Goal: Check status: Check status

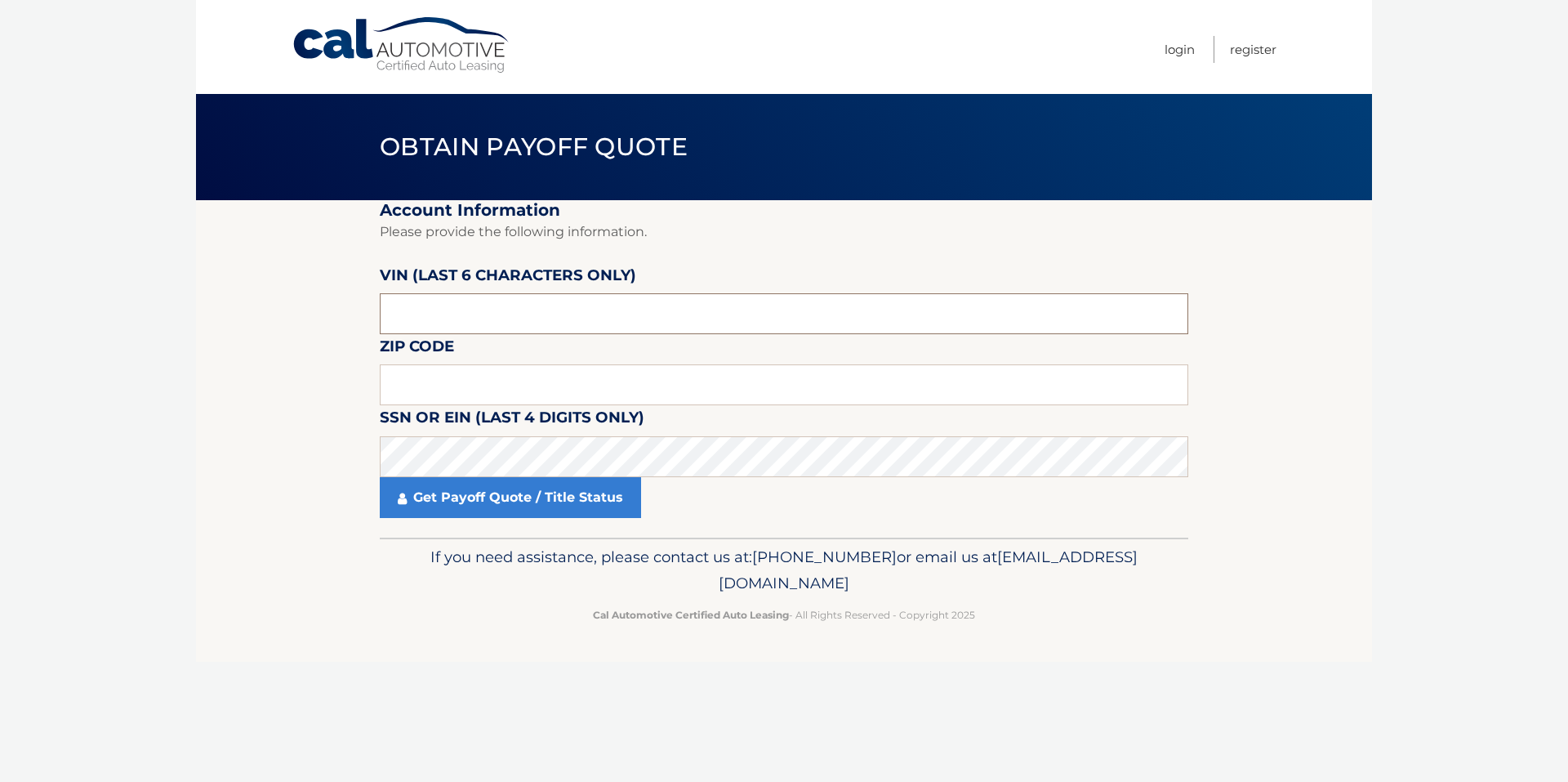
click at [478, 315] on input "text" at bounding box center [784, 313] width 808 height 41
type input "000892"
click at [501, 393] on input "text" at bounding box center [784, 385] width 808 height 41
type input "0"
type input "11552"
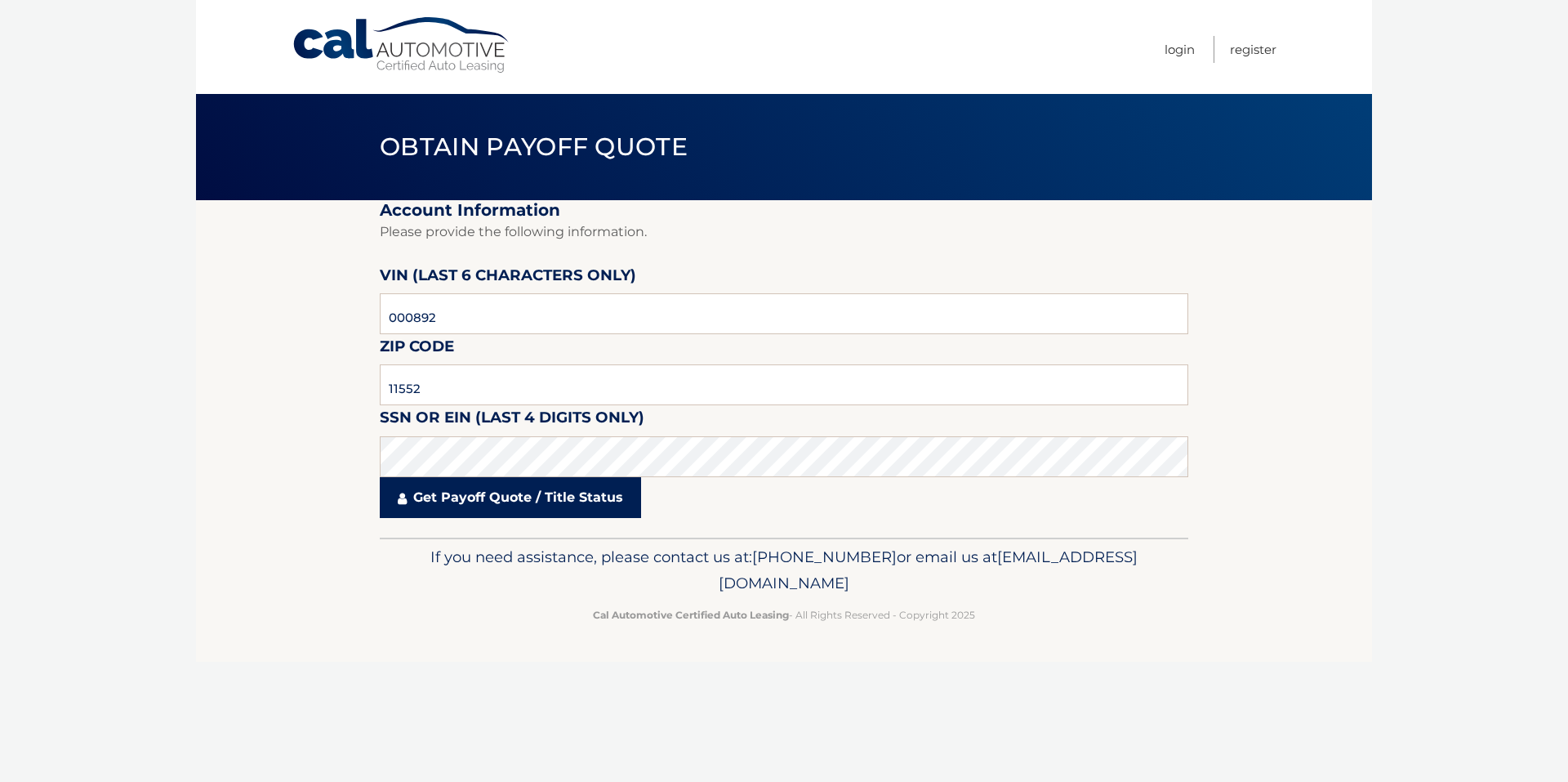
click at [473, 496] on link "Get Payoff Quote / Title Status" at bounding box center [510, 497] width 262 height 41
click at [509, 490] on link "Get Payoff Quote / Title Status" at bounding box center [510, 497] width 262 height 41
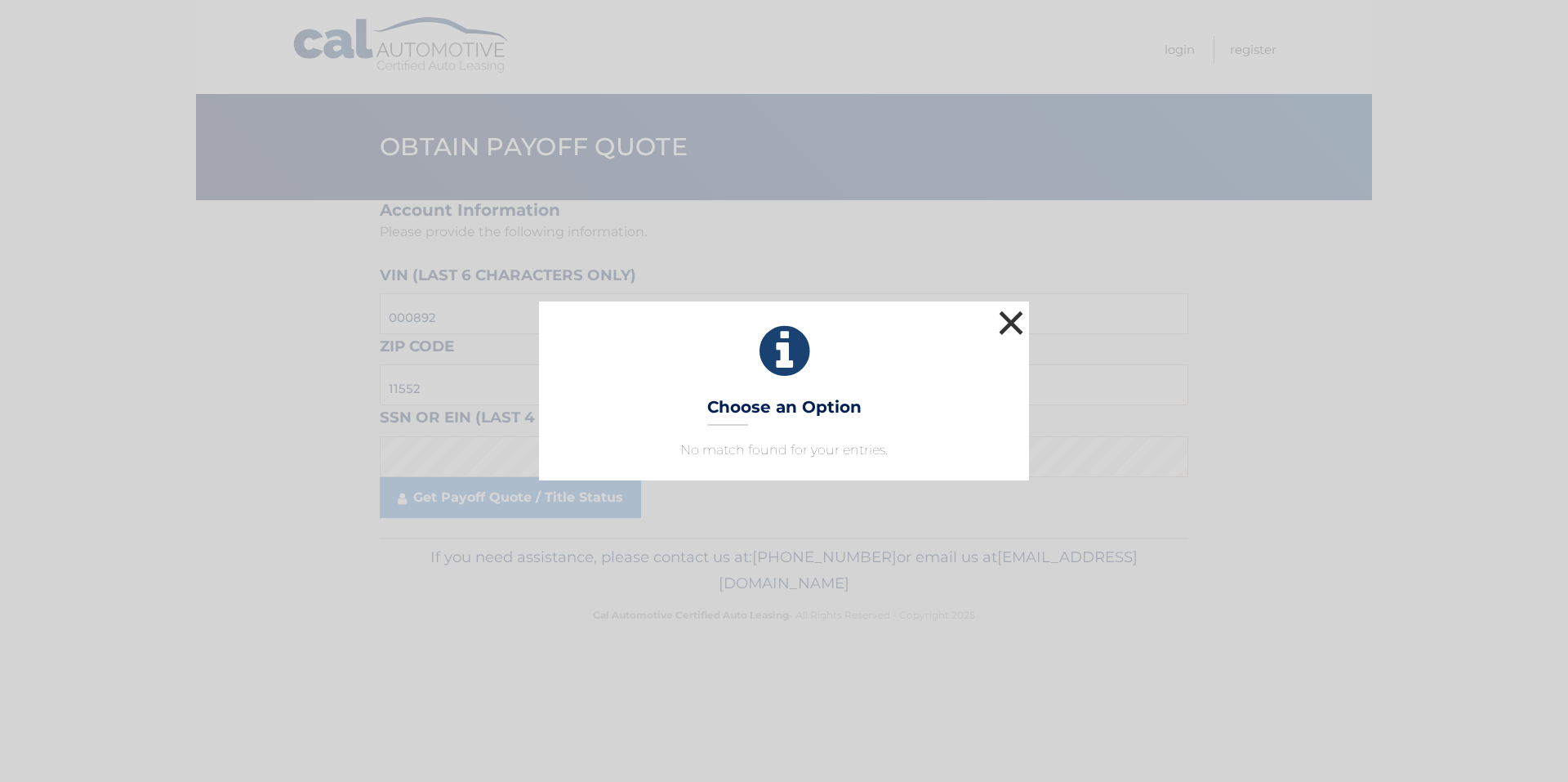
click at [1008, 324] on button "×" at bounding box center [1011, 322] width 33 height 33
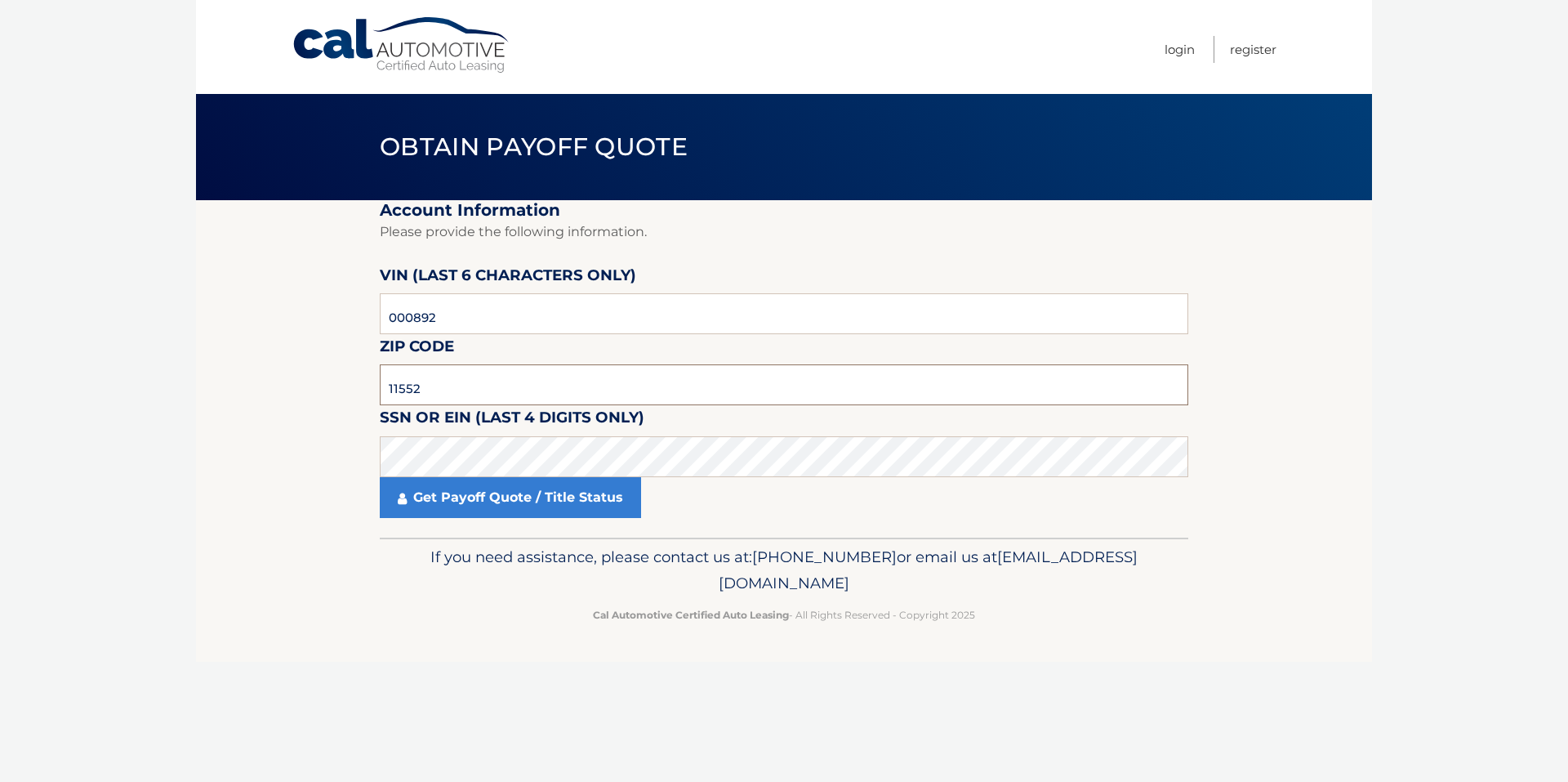
click at [463, 392] on input "11552" at bounding box center [784, 385] width 808 height 41
click at [498, 501] on link "Get Payoff Quote / Title Status" at bounding box center [510, 497] width 262 height 41
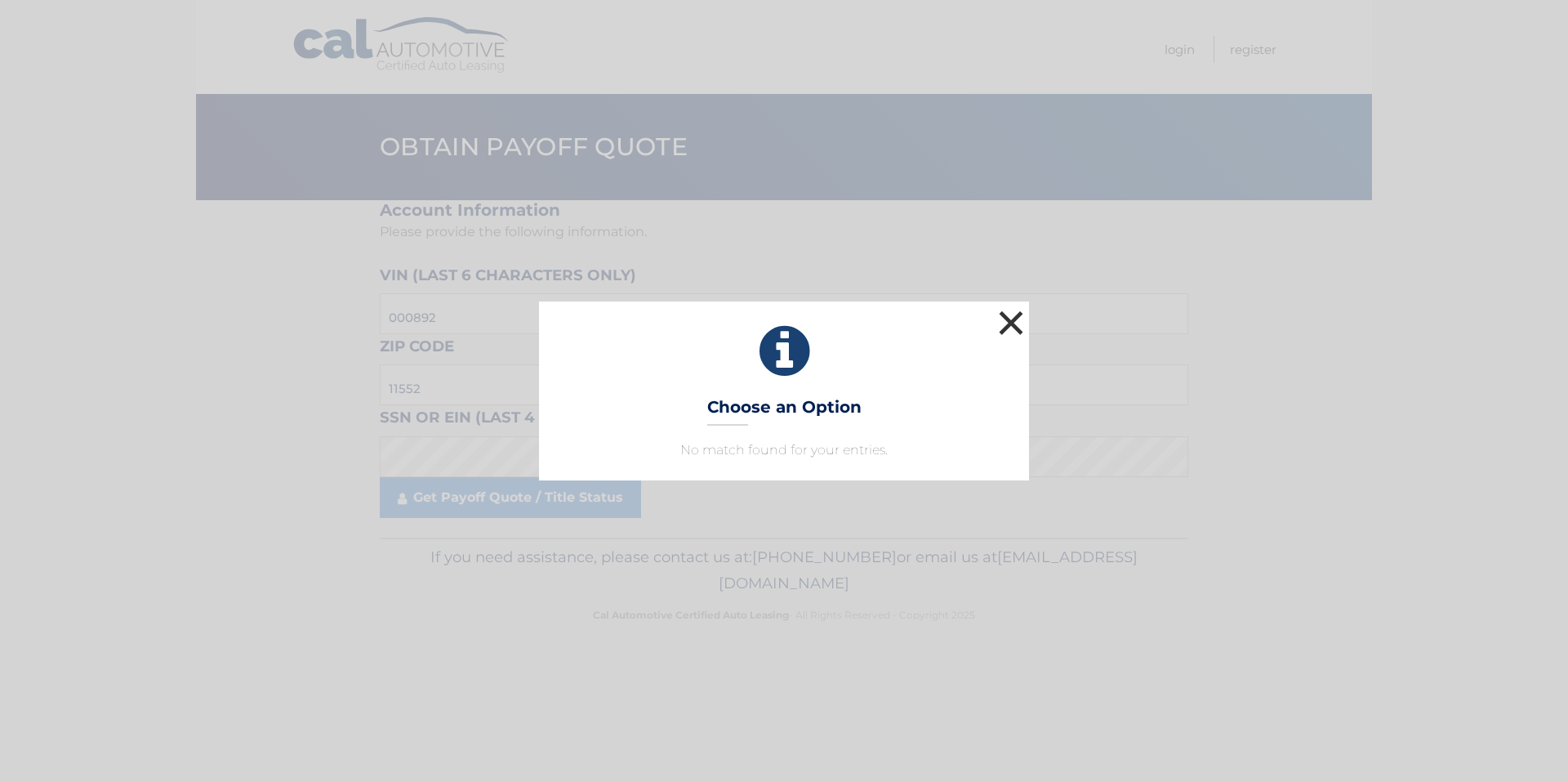
click at [1003, 327] on button "×" at bounding box center [1011, 322] width 33 height 33
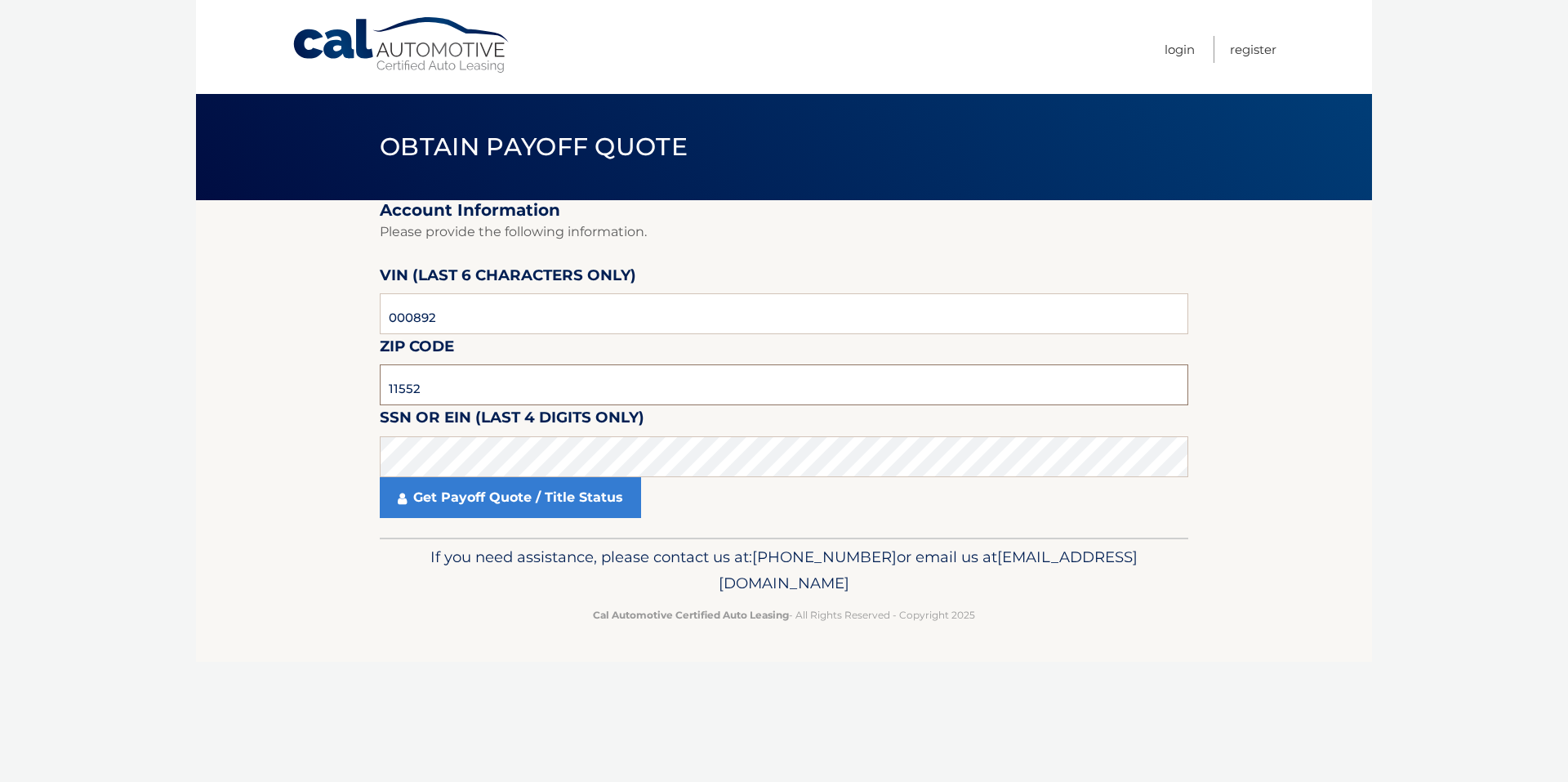
drag, startPoint x: 496, startPoint y: 380, endPoint x: 224, endPoint y: 384, distance: 272.0
click at [224, 384] on section "Account Information Please provide the following information. [PERSON_NAME] (la…" at bounding box center [784, 369] width 1176 height 337
click at [1245, 291] on section "Account Information Please provide the following information. [PERSON_NAME] (la…" at bounding box center [784, 369] width 1176 height 337
click at [435, 384] on input "text" at bounding box center [784, 385] width 808 height 41
type input "11552"
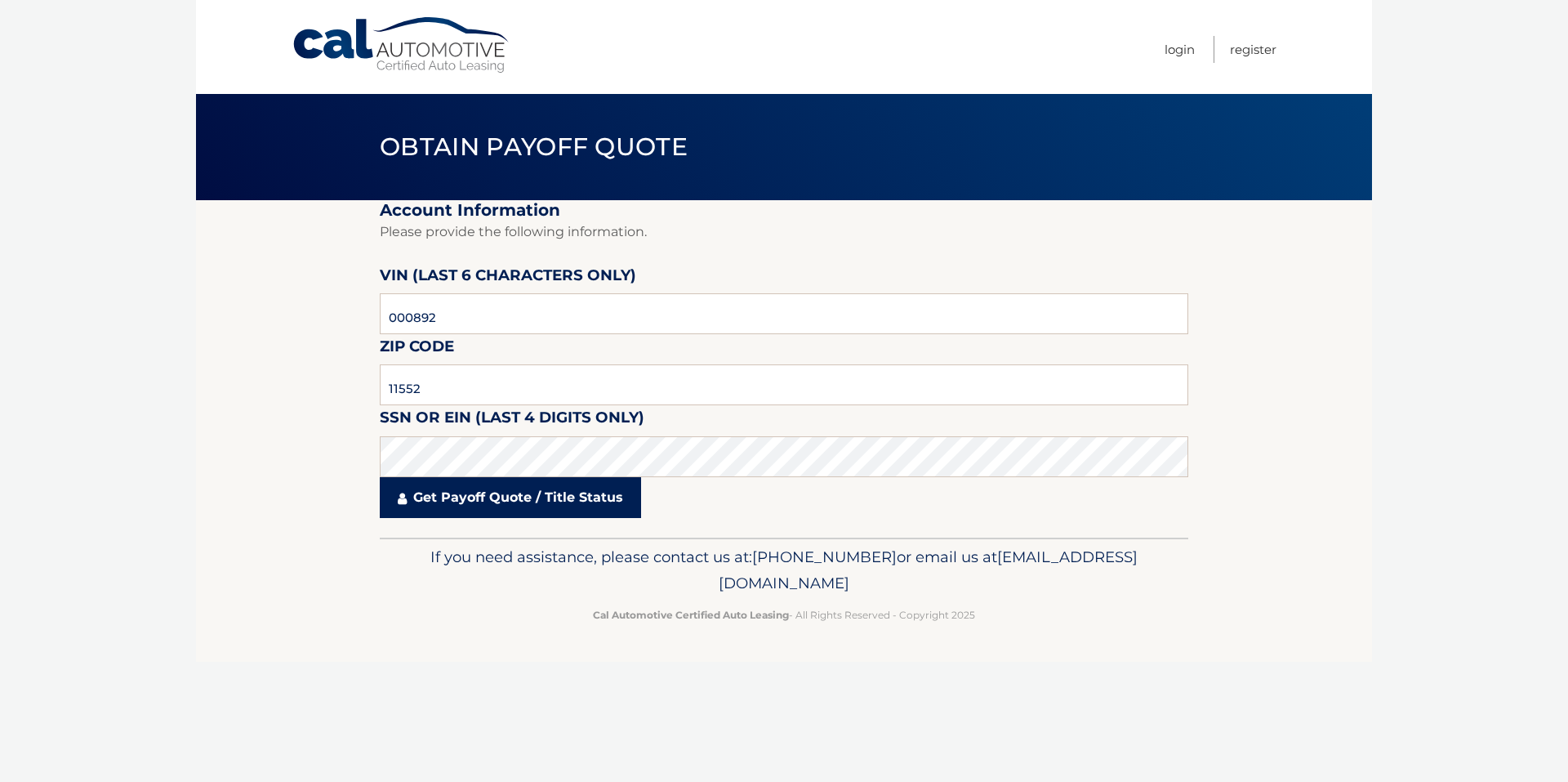
click at [474, 505] on link "Get Payoff Quote / Title Status" at bounding box center [510, 497] width 262 height 41
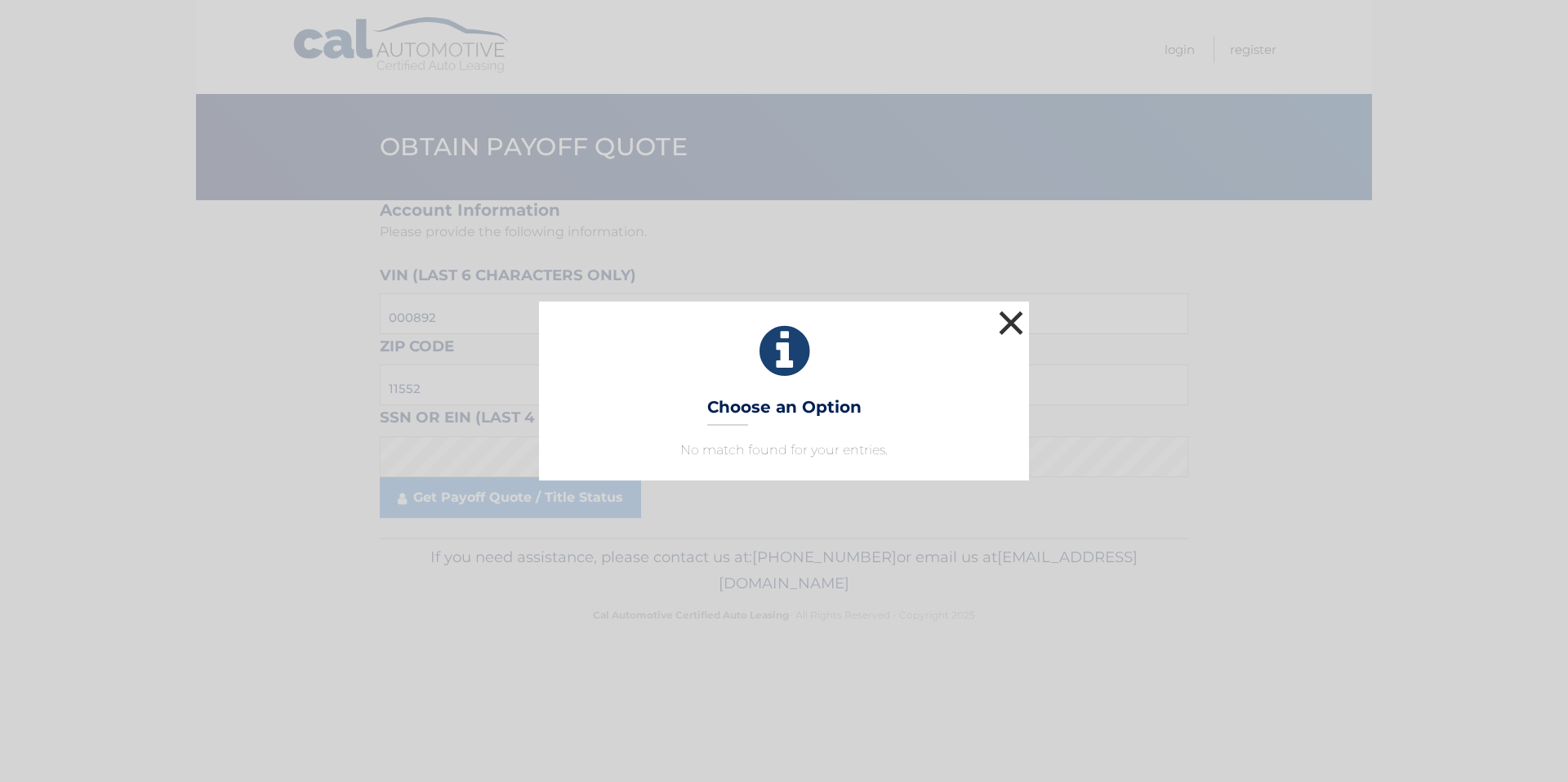
click at [1013, 323] on button "×" at bounding box center [1011, 322] width 33 height 33
